Goal: Information Seeking & Learning: Understand process/instructions

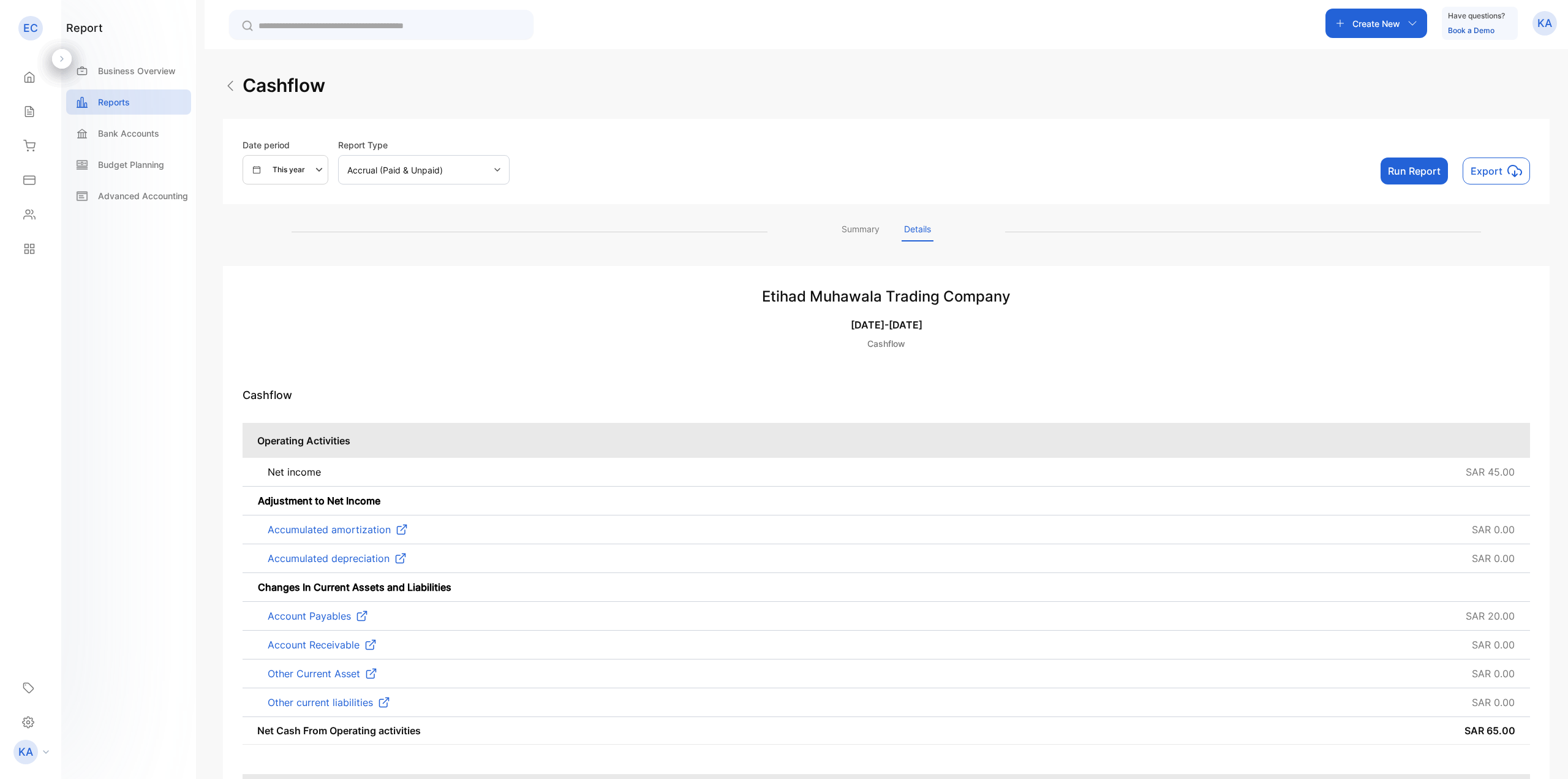
click at [1105, 319] on p "[DATE]-[DATE]" at bounding box center [886, 325] width 1287 height 15
click at [455, 175] on div "Accrual (Paid & Unpaid)" at bounding box center [423, 170] width 171 height 30
click at [824, 149] on div "Date period This year Report Type Accrual (Paid & Unpaid) Run Report Export" at bounding box center [886, 161] width 1287 height 46
click at [1411, 175] on button "Run Report" at bounding box center [1414, 171] width 67 height 27
click at [144, 198] on p "Advanced Accounting" at bounding box center [143, 196] width 90 height 13
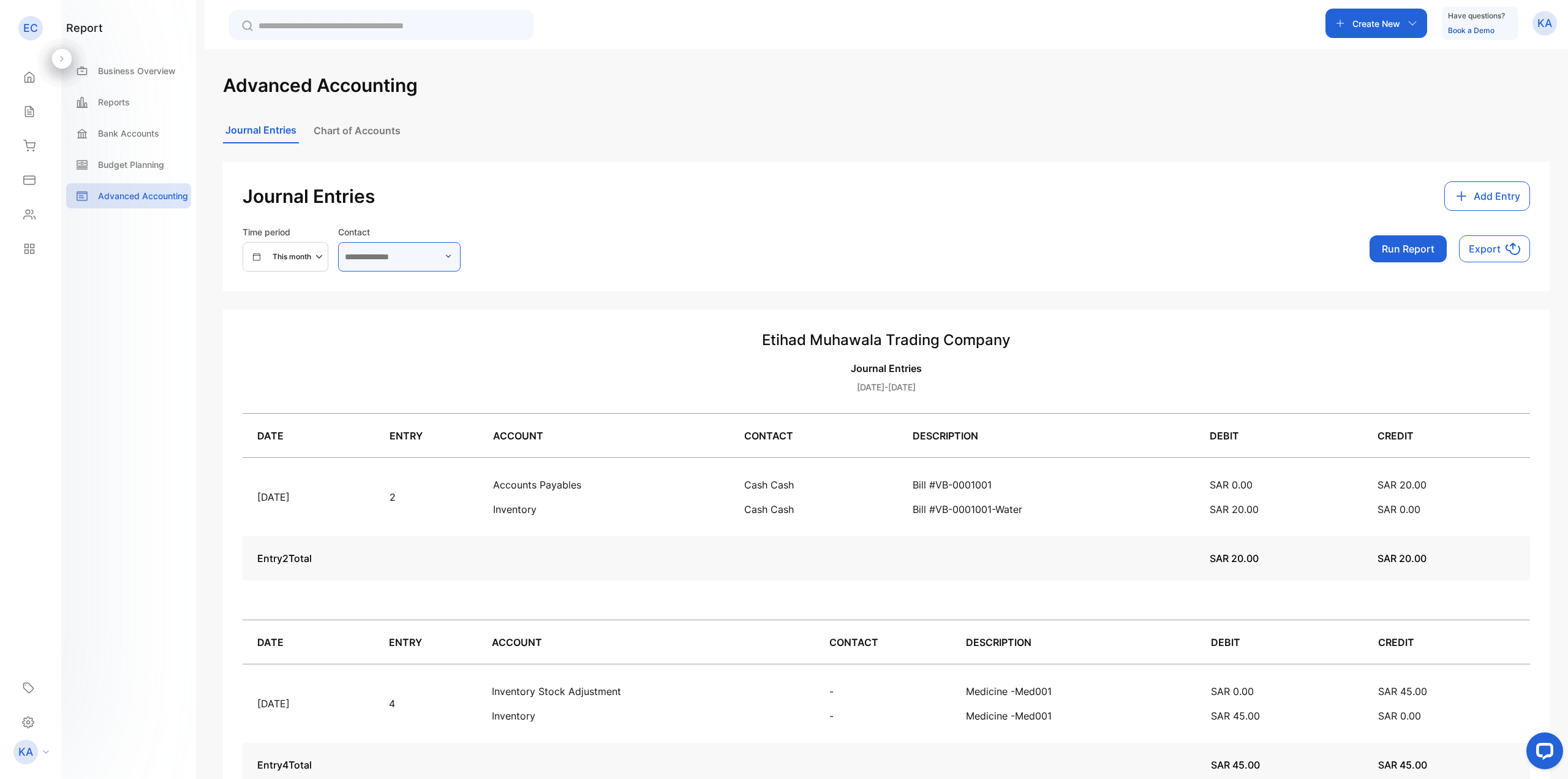
click at [382, 265] on input "text" at bounding box center [399, 257] width 122 height 30
click at [537, 253] on div "Time period This month Contact No contact found Run Report Export" at bounding box center [886, 248] width 1287 height 46
click at [371, 135] on button "Chart of Accounts" at bounding box center [357, 130] width 92 height 24
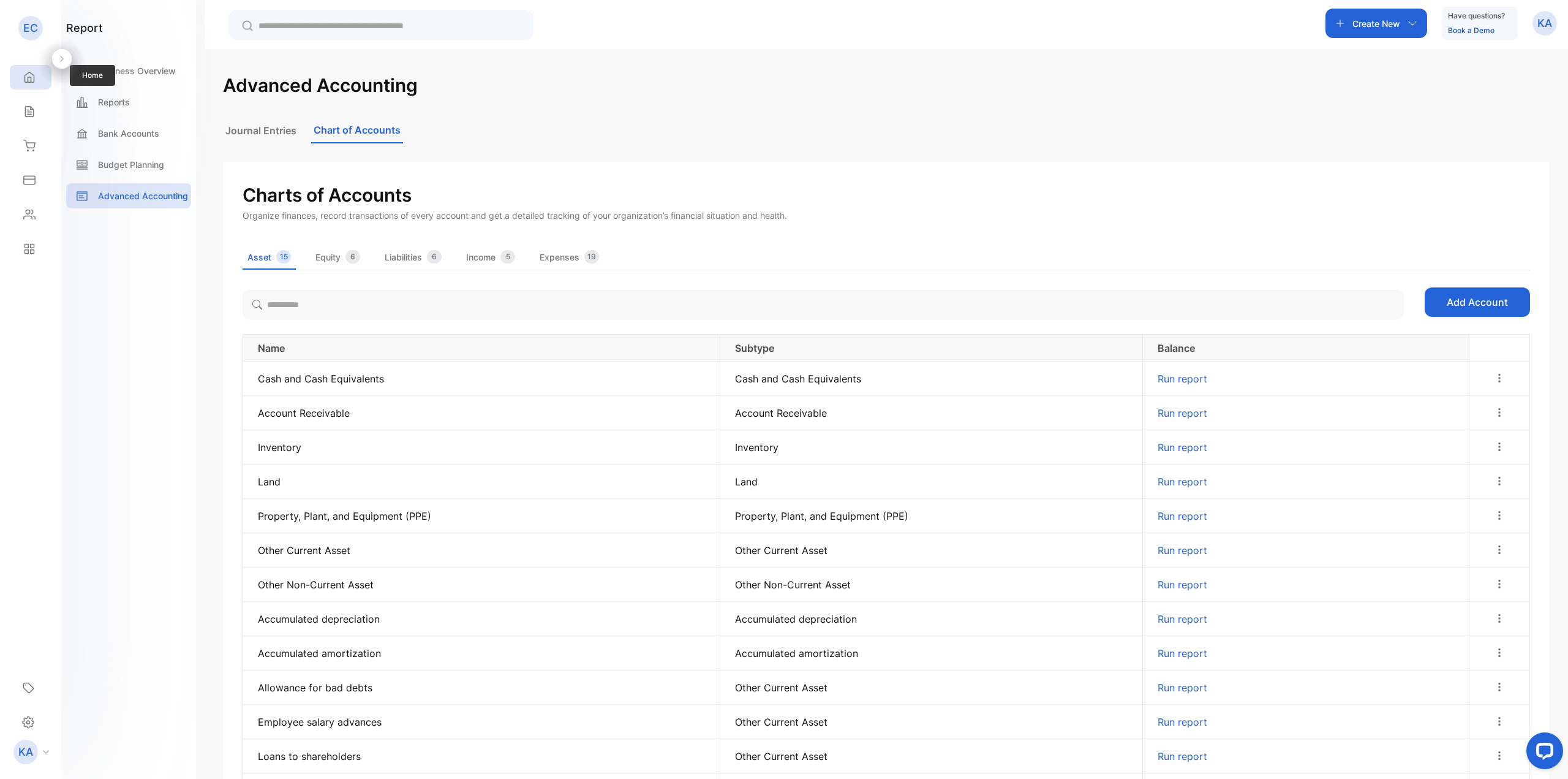
click at [30, 83] on icon at bounding box center [30, 77] width 12 height 12
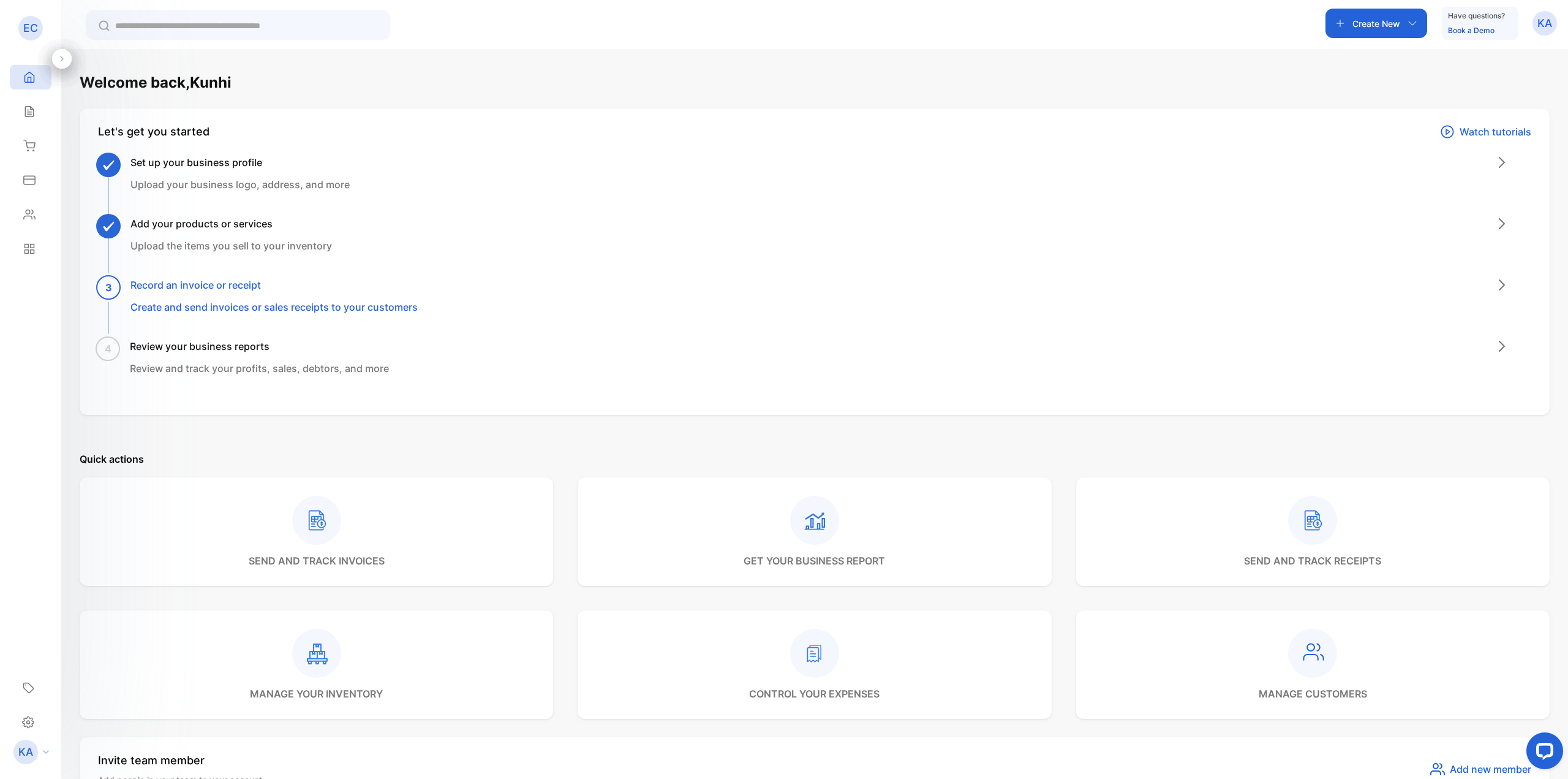
click at [1486, 129] on p "Watch tutorials" at bounding box center [1495, 132] width 72 height 15
